Goal: Task Accomplishment & Management: Use online tool/utility

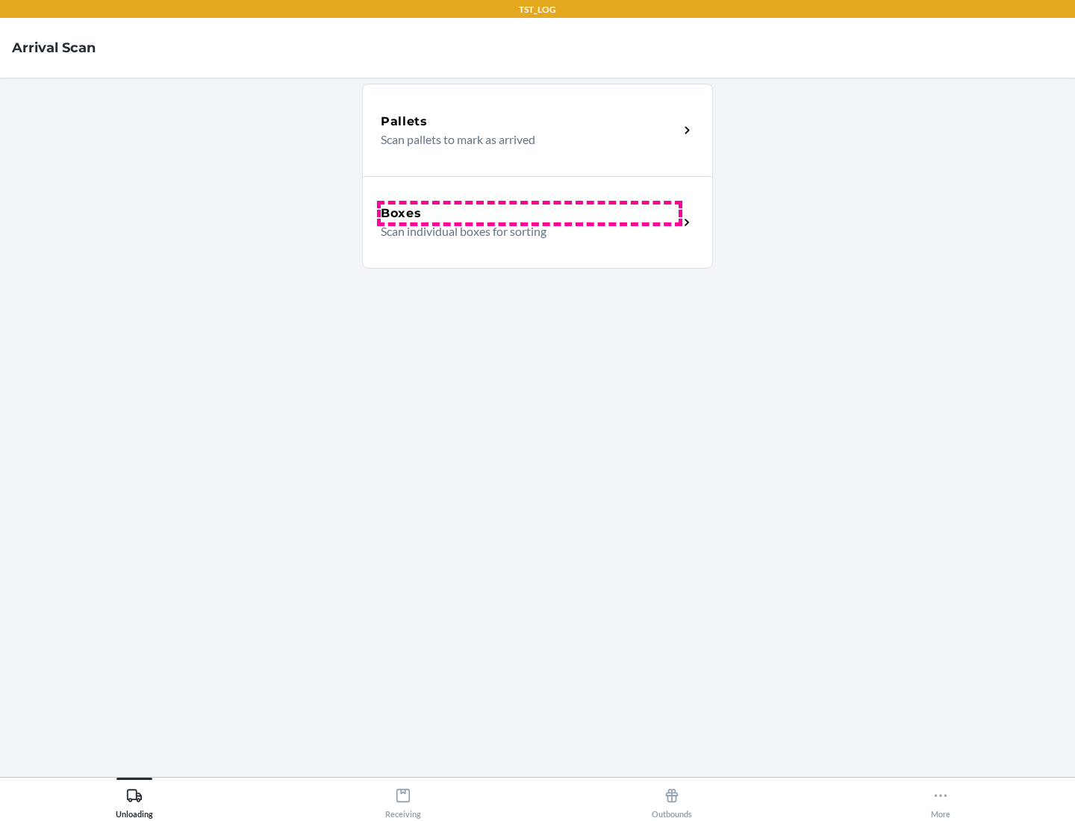
click at [529, 214] on div "Boxes" at bounding box center [530, 214] width 298 height 18
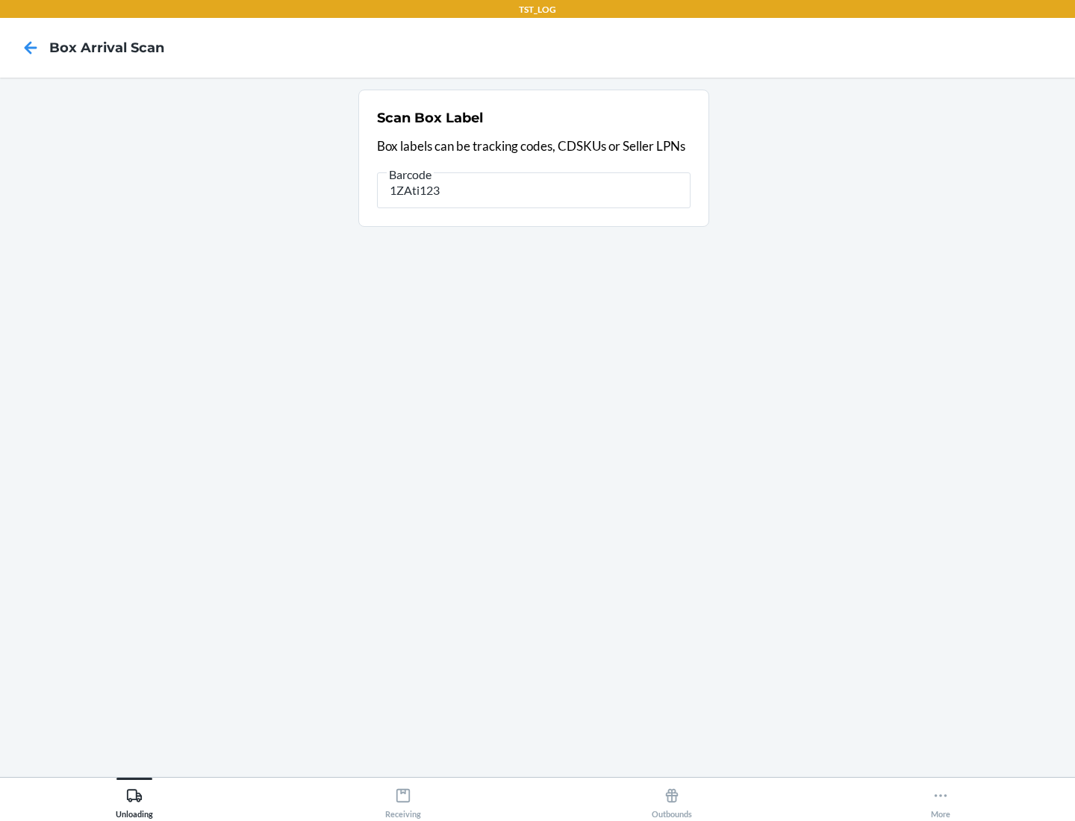
type input "1ZAti123"
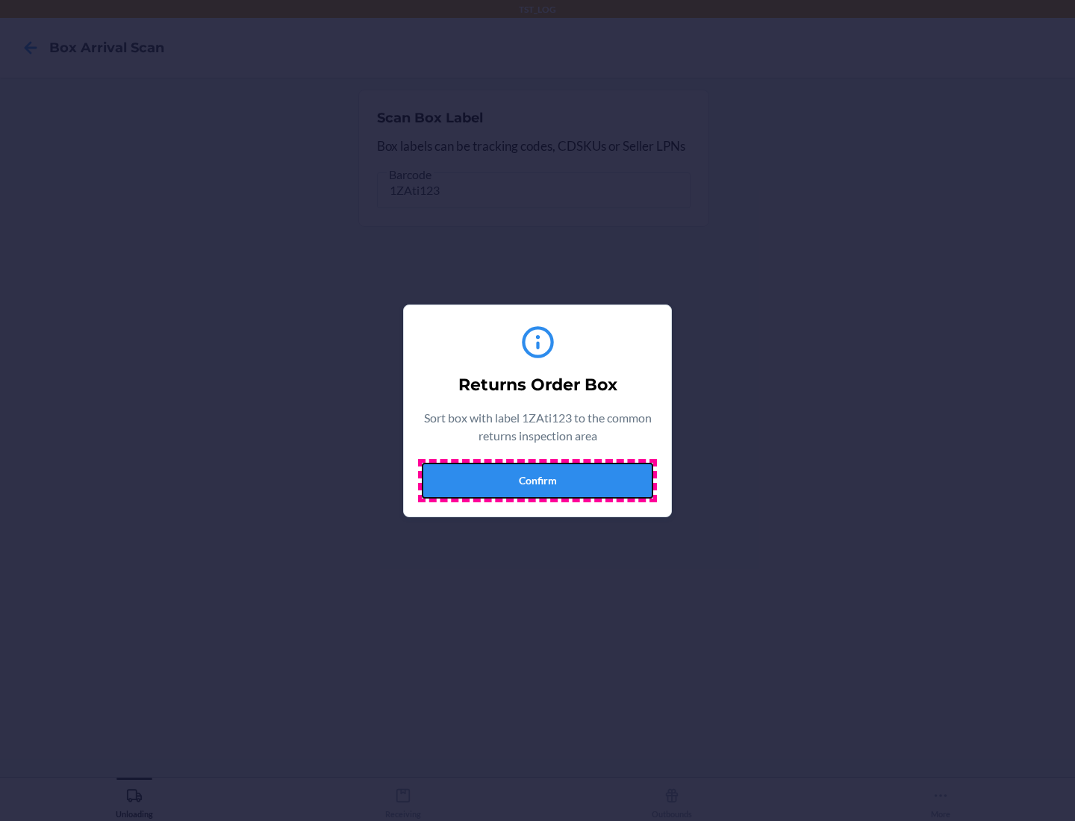
click at [538, 480] on button "Confirm" at bounding box center [538, 481] width 232 height 36
